Goal: Navigation & Orientation: Find specific page/section

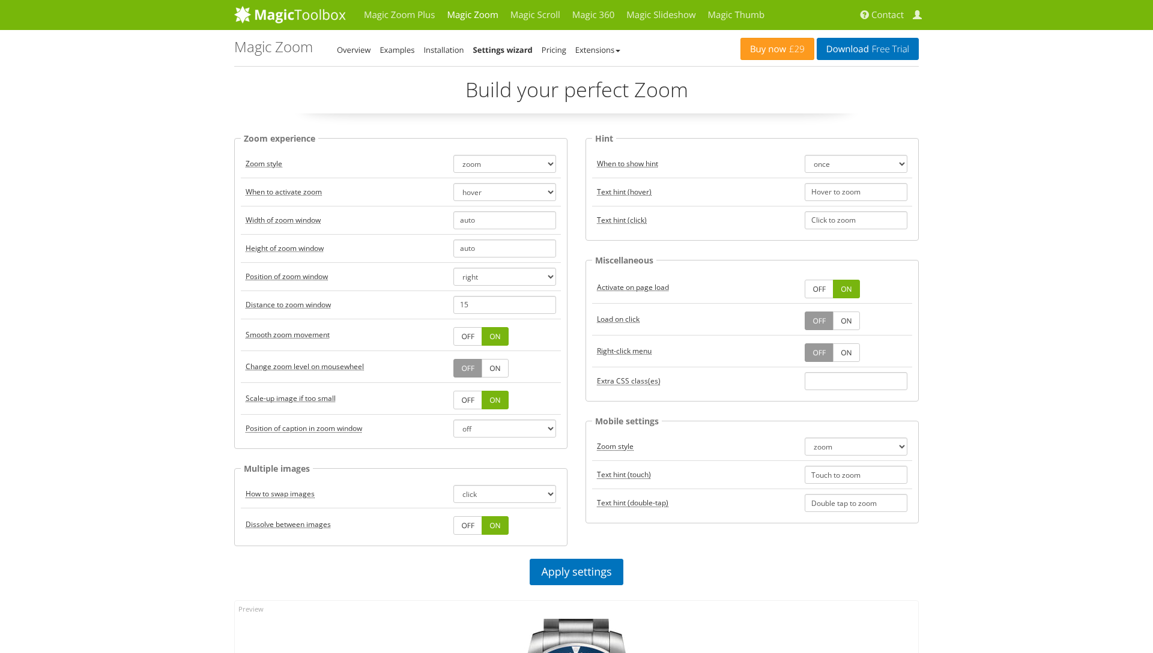
click at [285, 55] on h1 "Magic Zoom - Settings Wizard" at bounding box center [273, 47] width 79 height 16
click at [303, 25] on link at bounding box center [290, 15] width 112 height 30
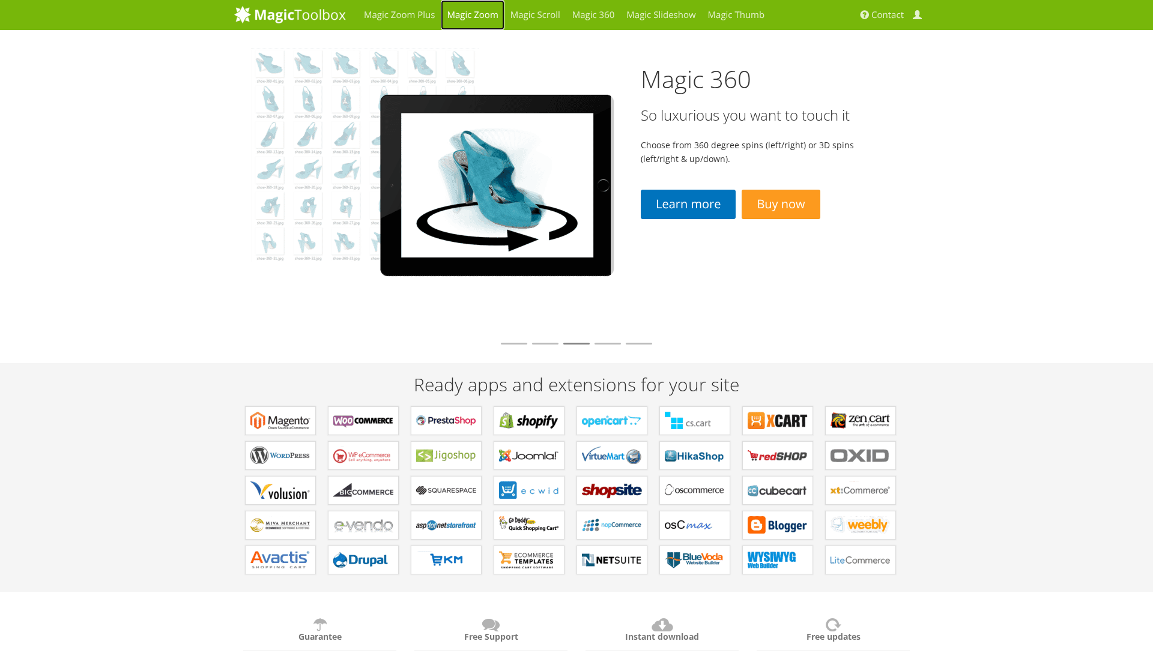
click at [457, 17] on link "Magic Zoom" at bounding box center [472, 15] width 63 height 30
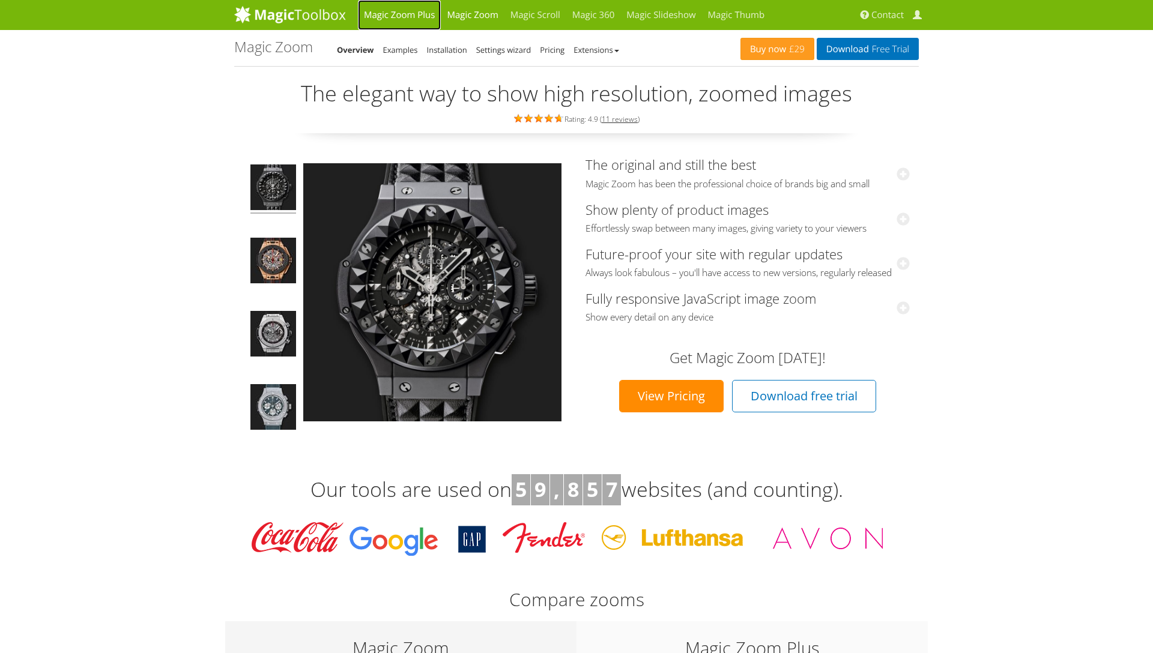
click at [398, 13] on link "Magic Zoom Plus" at bounding box center [399, 15] width 83 height 30
